Goal: Task Accomplishment & Management: Manage account settings

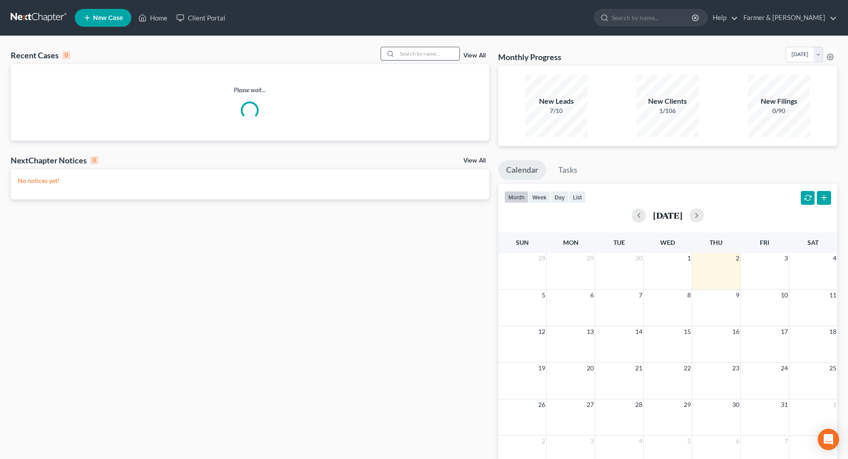
click at [417, 55] on input "search" at bounding box center [428, 53] width 62 height 13
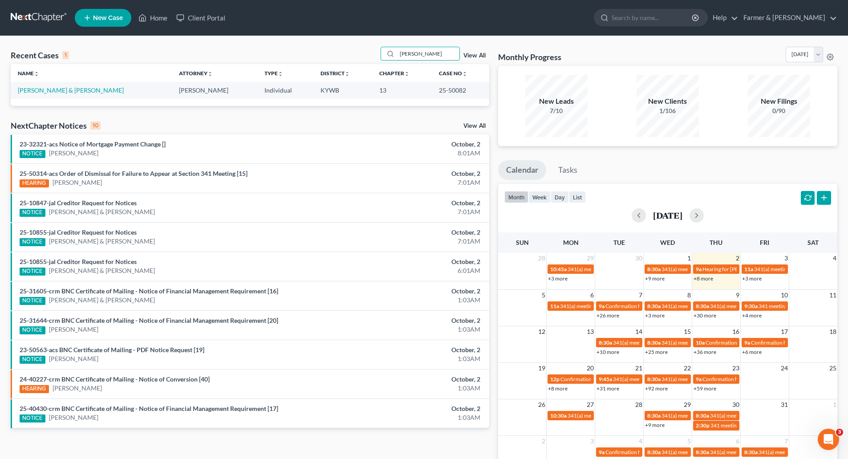
type input "[PERSON_NAME]"
click at [49, 89] on link "[PERSON_NAME] & [PERSON_NAME]" at bounding box center [71, 90] width 106 height 8
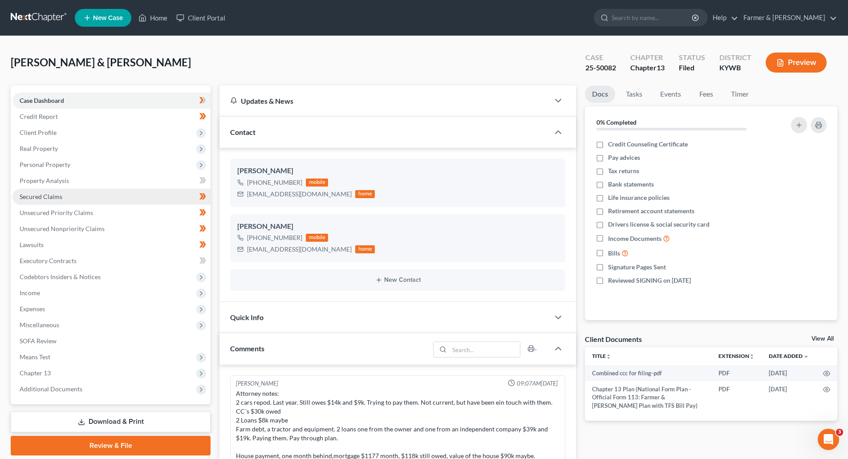
scroll to position [275, 0]
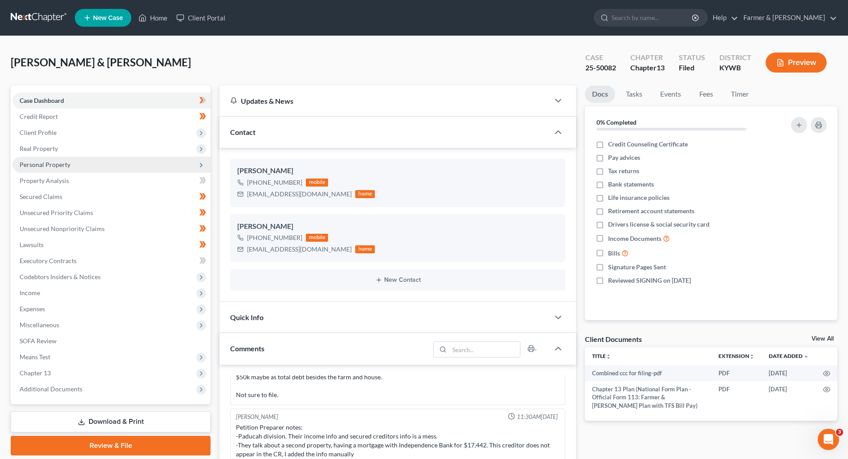
click at [38, 163] on span "Personal Property" at bounding box center [45, 165] width 51 height 8
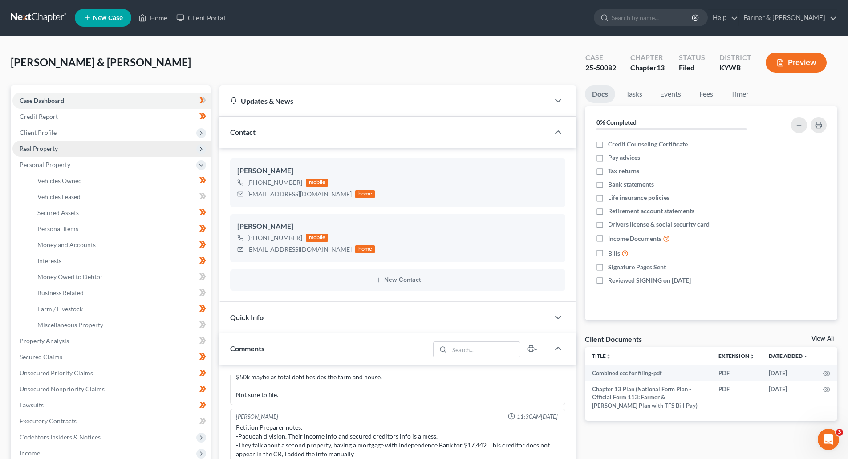
click at [34, 150] on span "Real Property" at bounding box center [39, 149] width 38 height 8
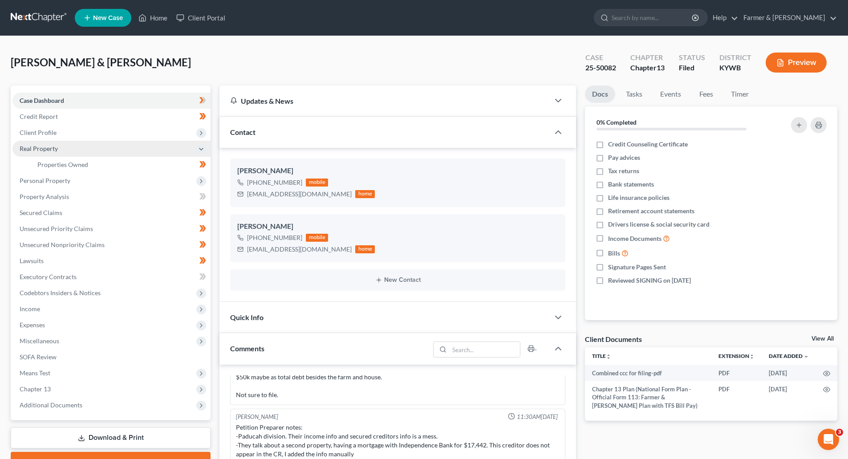
click at [54, 153] on span "Real Property" at bounding box center [111, 149] width 198 height 16
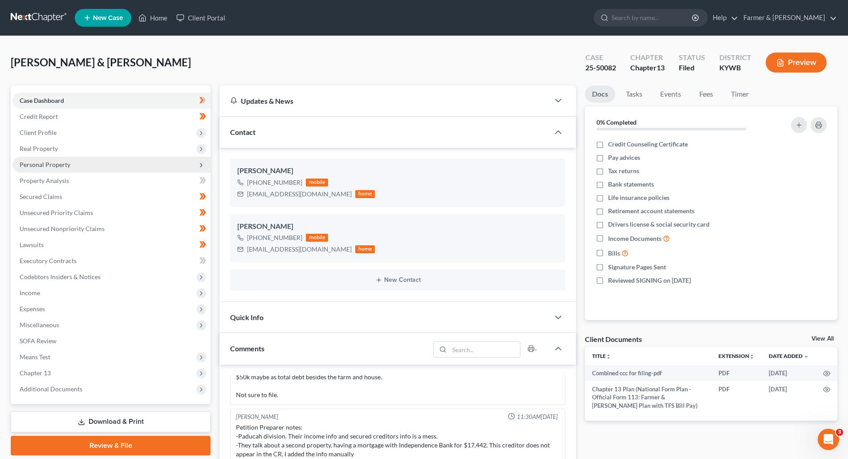
click at [59, 164] on span "Personal Property" at bounding box center [45, 165] width 51 height 8
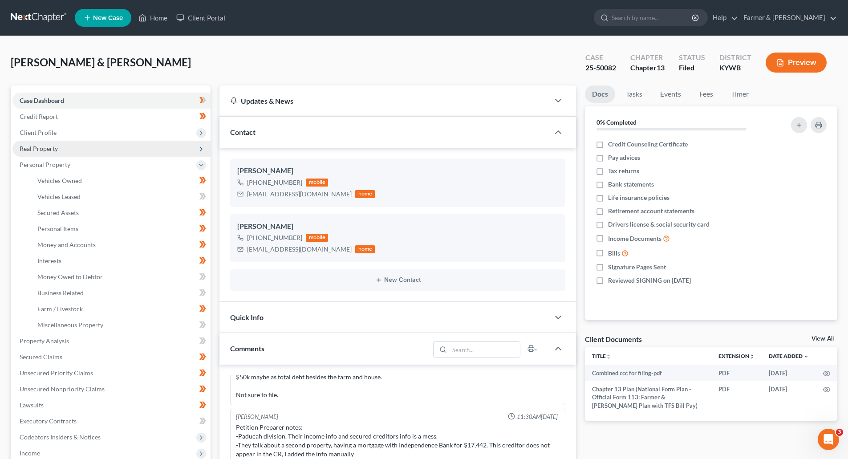
click at [48, 150] on span "Real Property" at bounding box center [39, 149] width 38 height 8
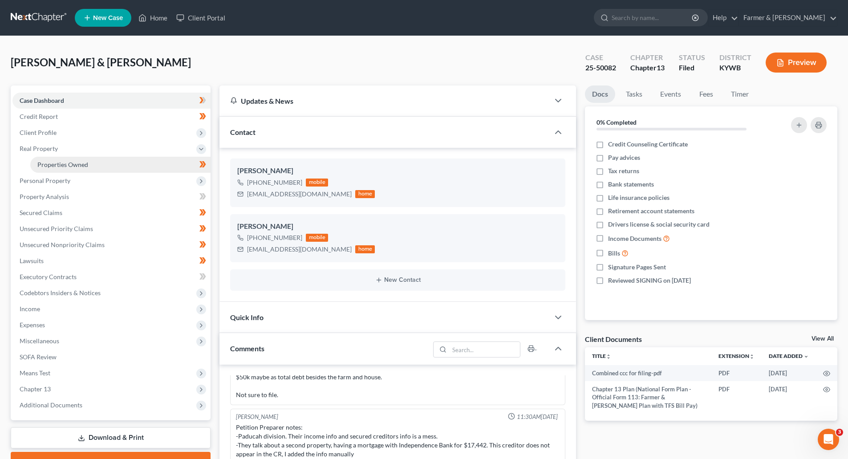
click at [50, 163] on span "Properties Owned" at bounding box center [62, 165] width 51 height 8
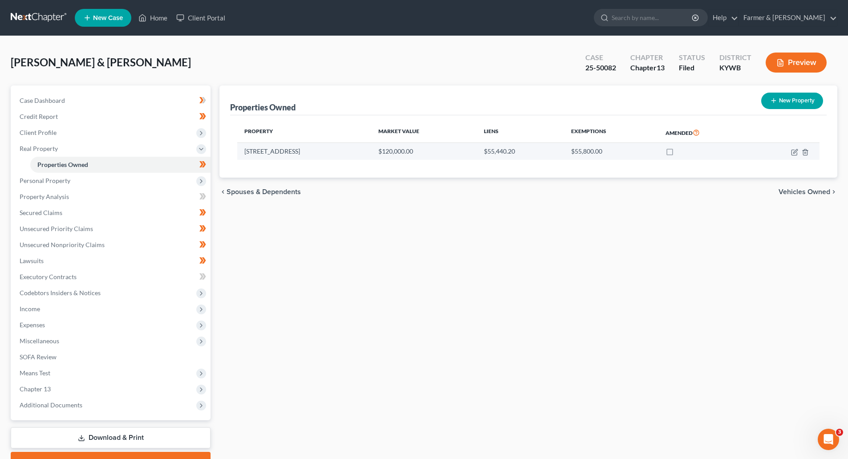
click at [247, 144] on td "[STREET_ADDRESS]" at bounding box center [304, 151] width 134 height 17
drag, startPoint x: 309, startPoint y: 152, endPoint x: 243, endPoint y: 153, distance: 66.3
click at [243, 153] on td "[STREET_ADDRESS]" at bounding box center [304, 151] width 134 height 17
copy td "[STREET_ADDRESS]"
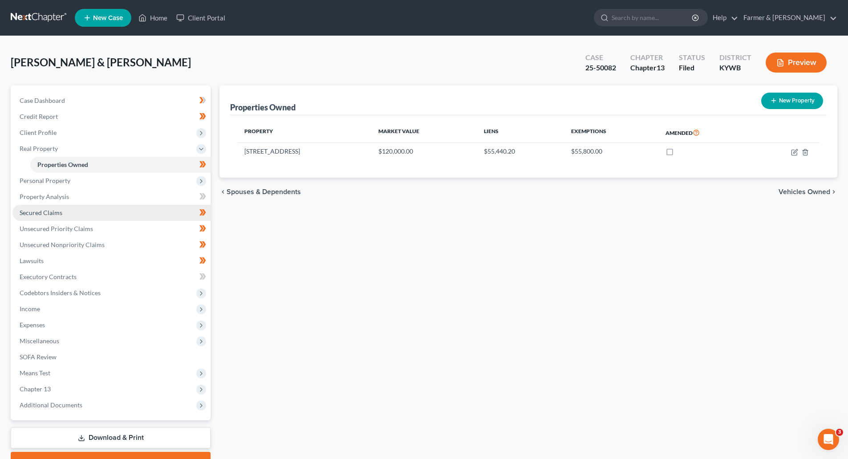
click at [43, 210] on span "Secured Claims" at bounding box center [41, 213] width 43 height 8
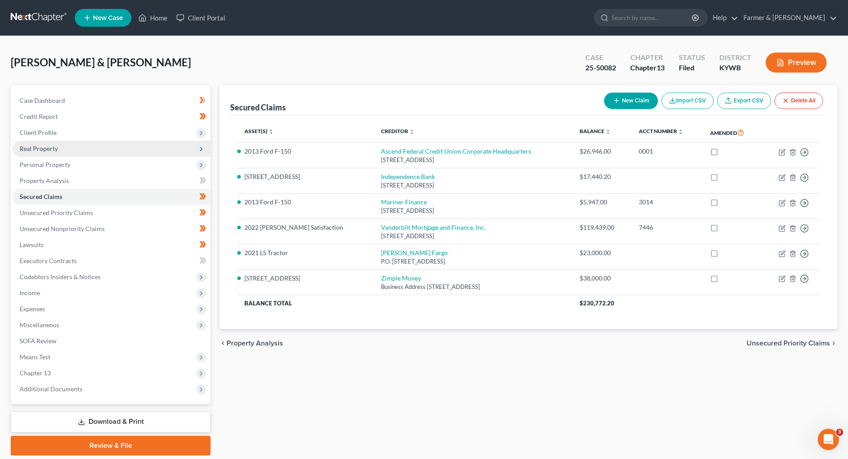
click at [40, 145] on span "Real Property" at bounding box center [39, 149] width 38 height 8
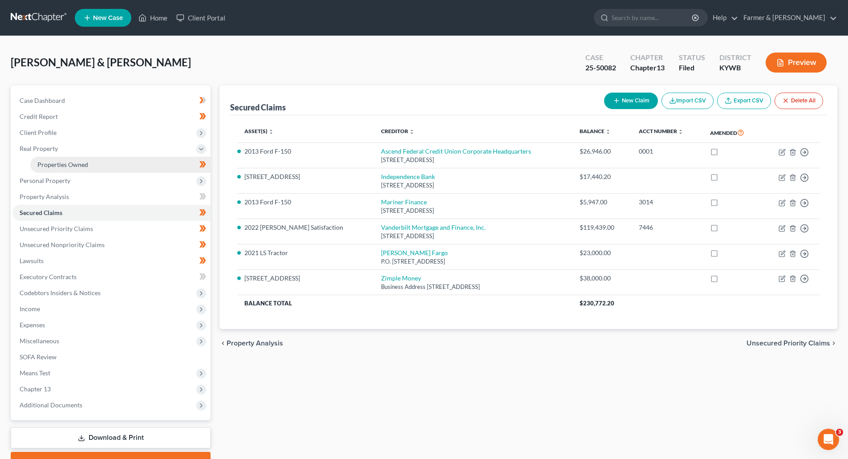
click at [51, 169] on link "Properties Owned" at bounding box center [120, 165] width 180 height 16
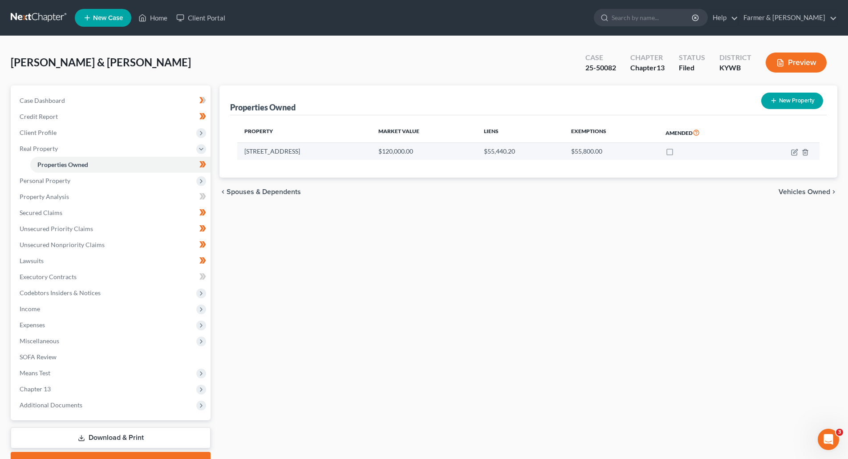
click at [294, 154] on td "[STREET_ADDRESS]" at bounding box center [304, 151] width 134 height 17
click at [793, 154] on icon "button" at bounding box center [794, 152] width 7 height 7
select select "18"
select select "2"
select select "1"
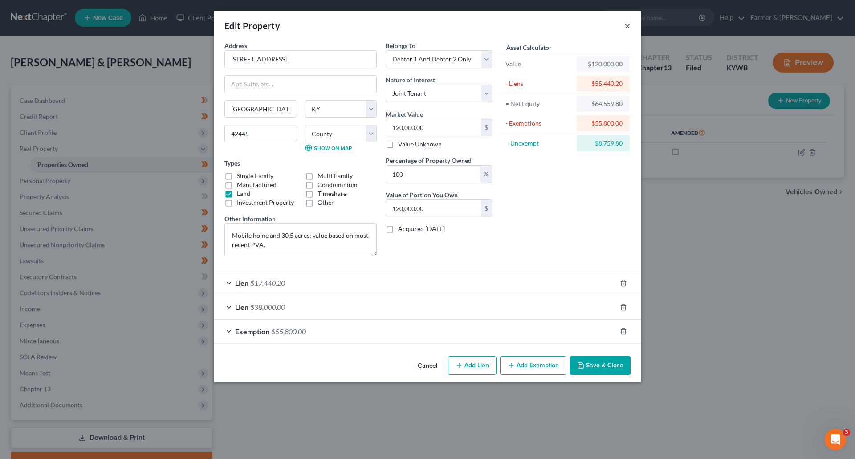
click at [627, 25] on button "×" at bounding box center [627, 25] width 6 height 11
